Goal: Task Accomplishment & Management: Use online tool/utility

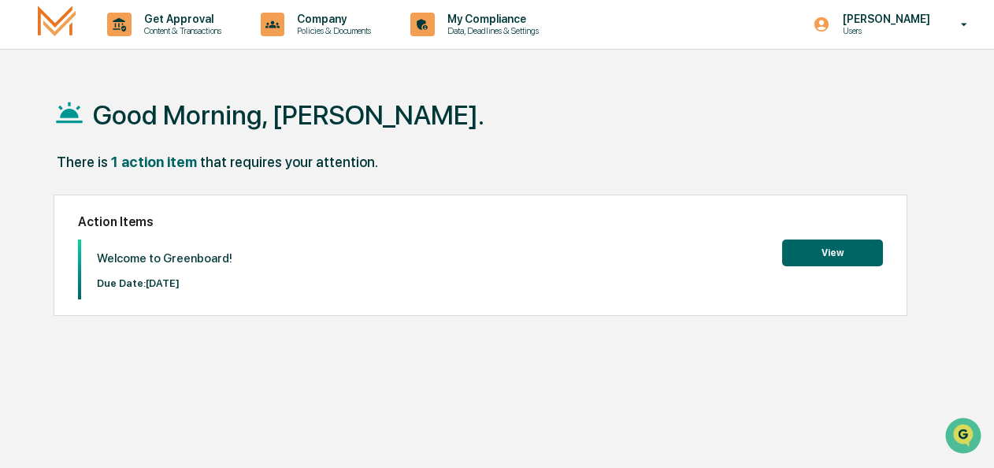
click at [844, 261] on button "View" at bounding box center [832, 252] width 101 height 27
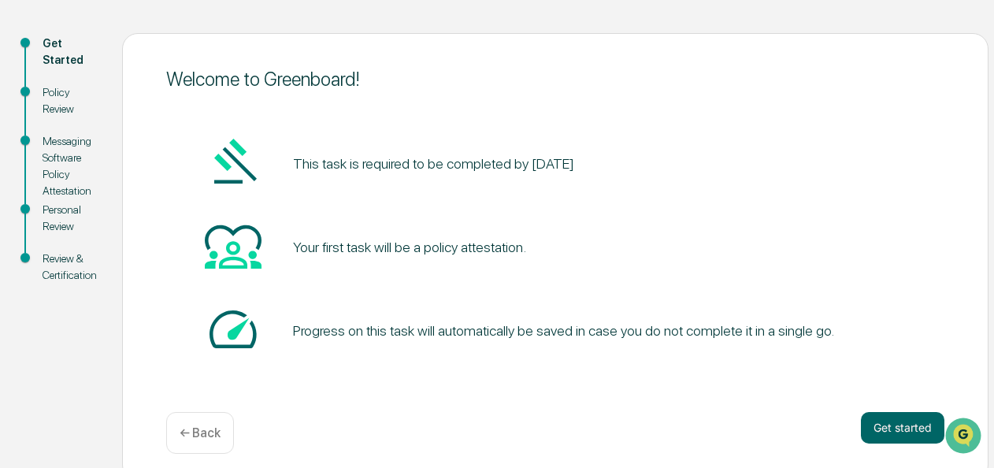
scroll to position [167, 0]
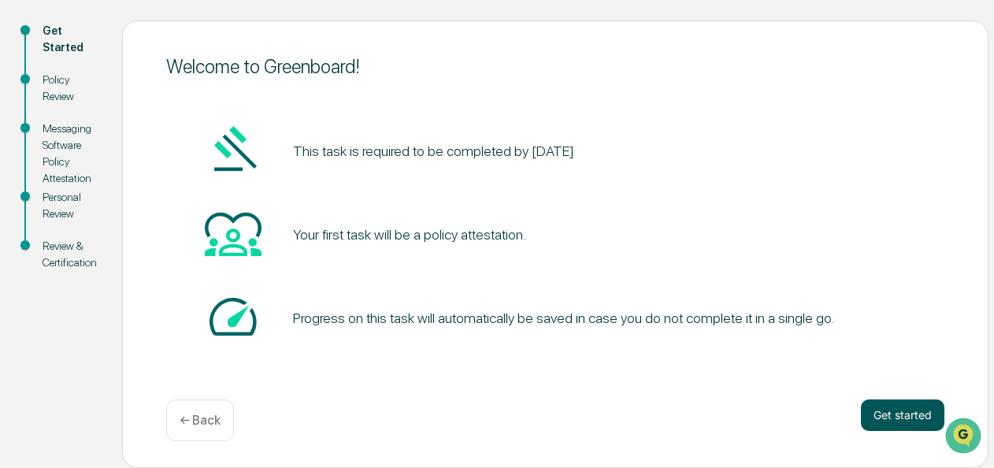
click at [897, 417] on button "Get started" at bounding box center [902, 415] width 83 height 32
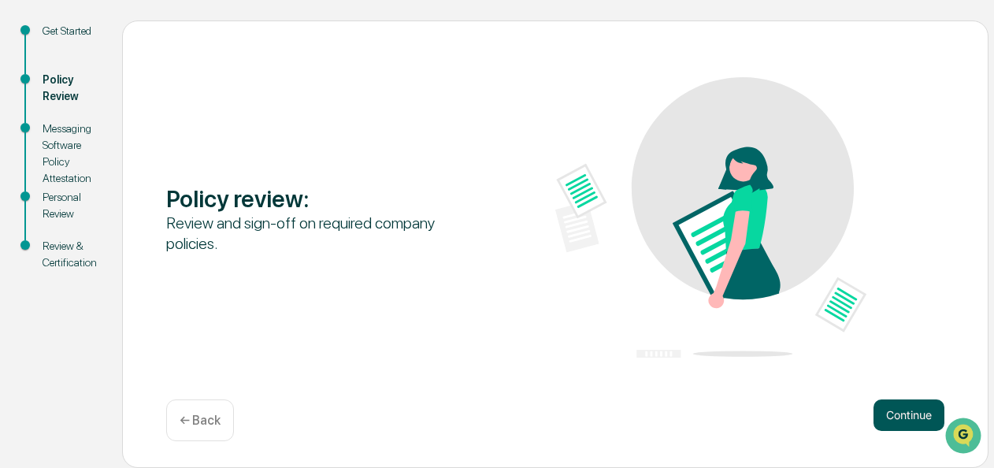
click at [915, 415] on button "Continue" at bounding box center [909, 415] width 71 height 32
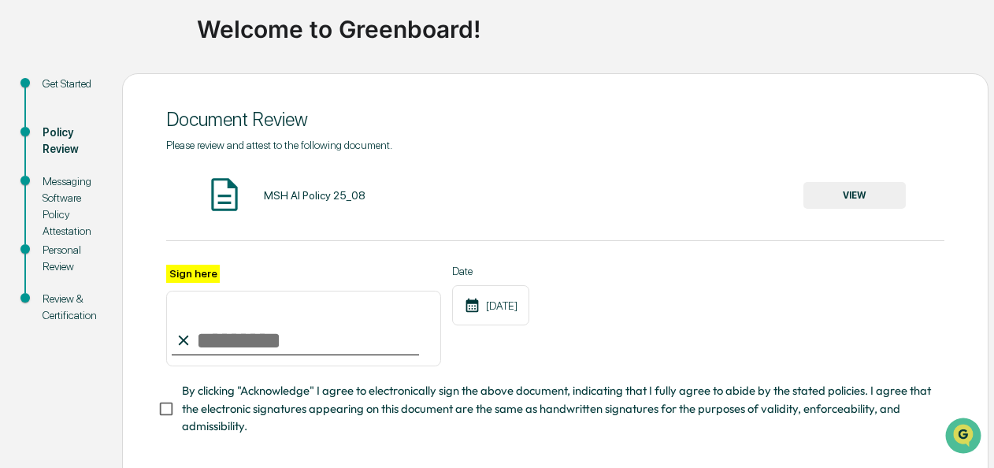
scroll to position [131, 0]
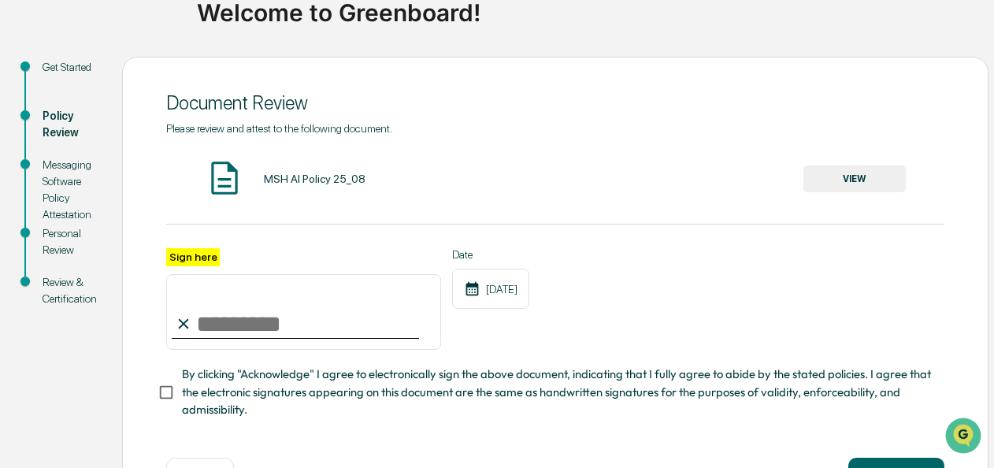
click at [223, 329] on input "Sign here" at bounding box center [303, 312] width 275 height 76
click at [199, 254] on label "Sign here" at bounding box center [193, 257] width 54 height 18
click at [199, 274] on input "Sign here" at bounding box center [303, 312] width 275 height 76
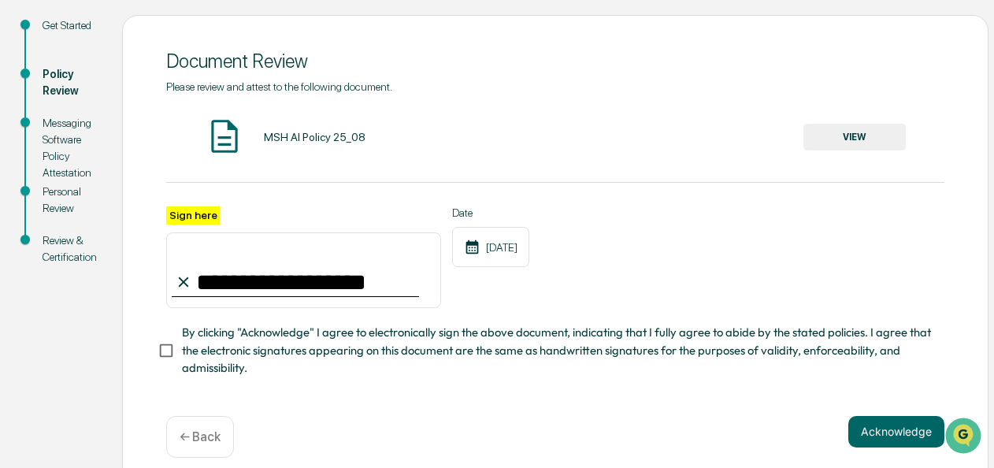
scroll to position [195, 0]
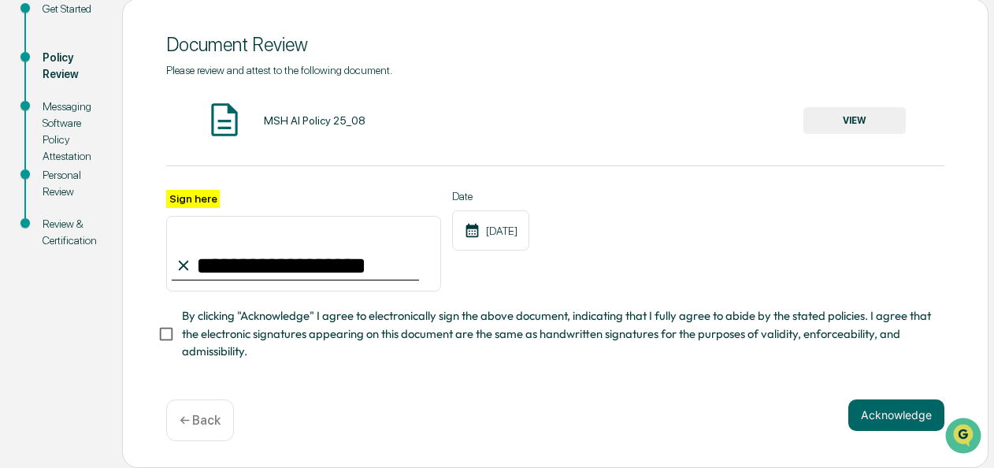
type input "**********"
click at [852, 112] on button "VIEW" at bounding box center [854, 120] width 102 height 27
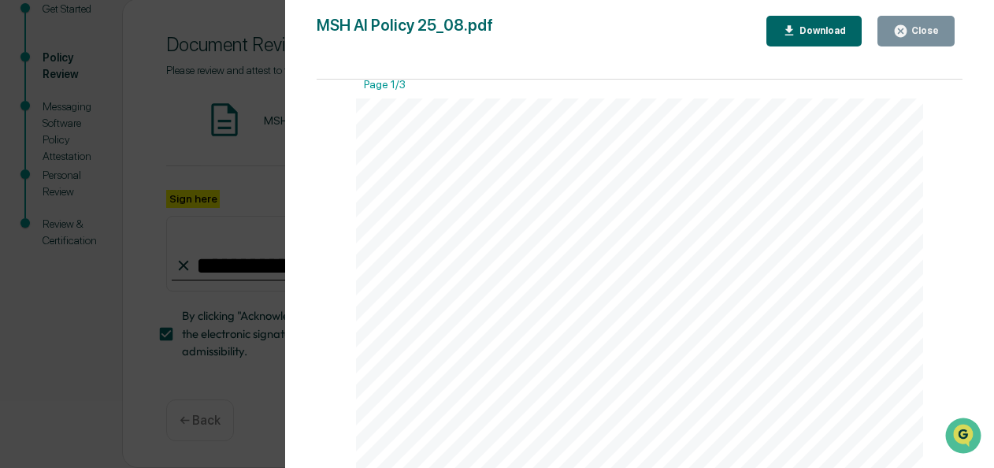
scroll to position [0, 0]
click at [804, 35] on div "Download" at bounding box center [821, 30] width 50 height 11
